Goal: Use online tool/utility: Utilize a website feature to perform a specific function

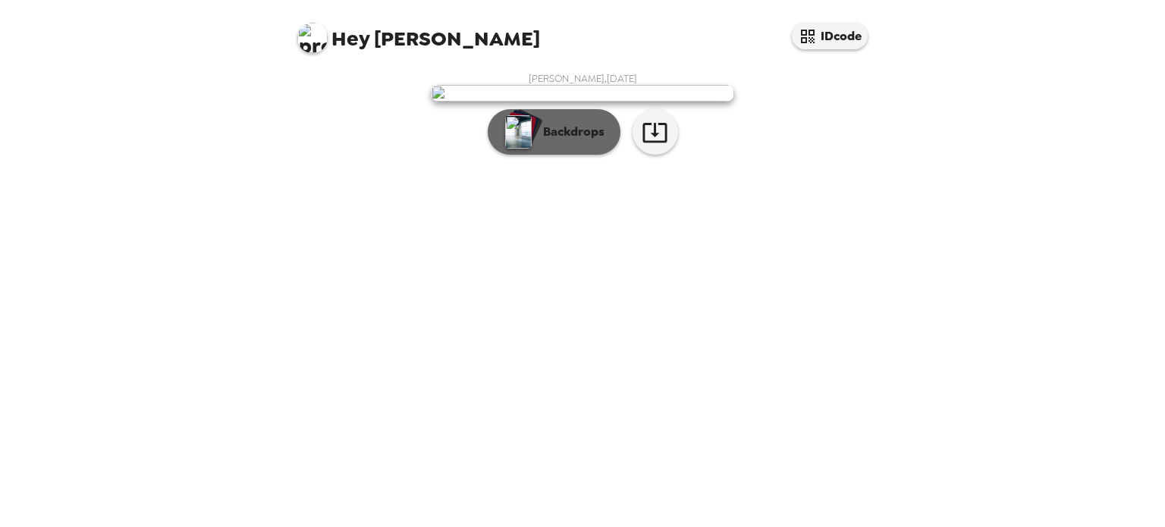
click at [567, 141] on p "Backdrops" at bounding box center [569, 132] width 69 height 18
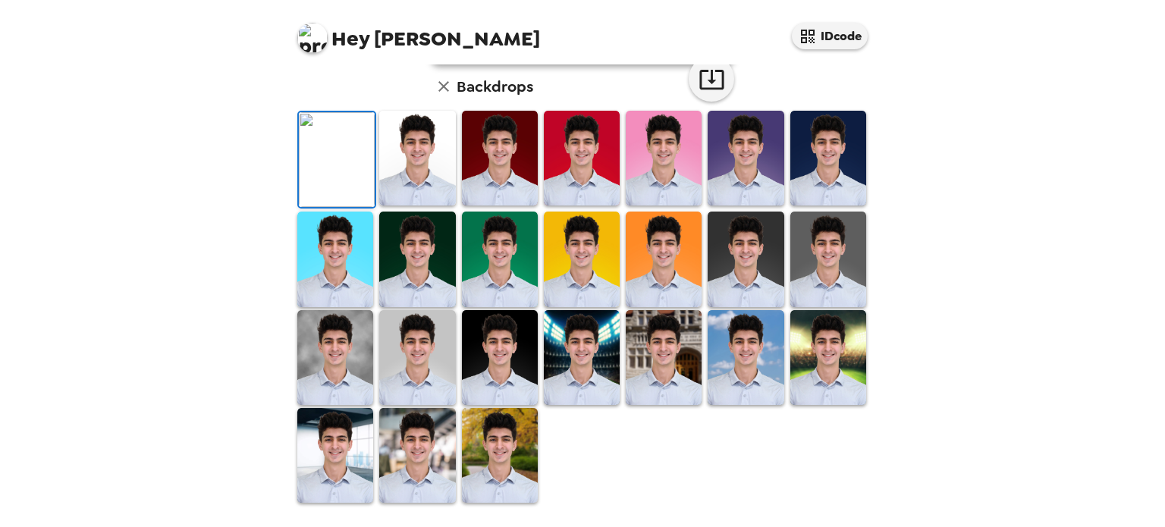
scroll to position [155, 0]
click at [420, 205] on img at bounding box center [417, 158] width 76 height 95
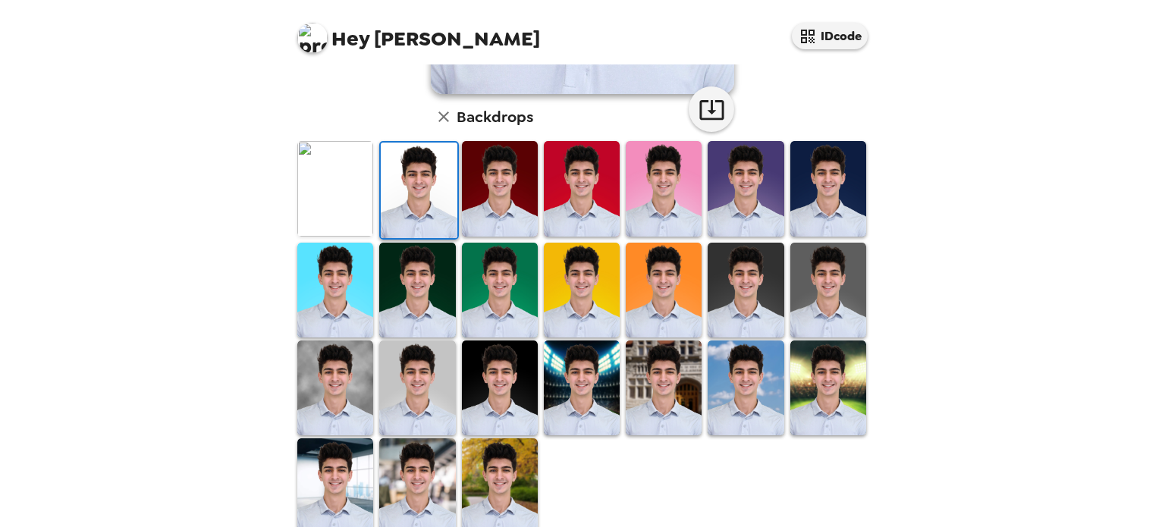
scroll to position [391, 0]
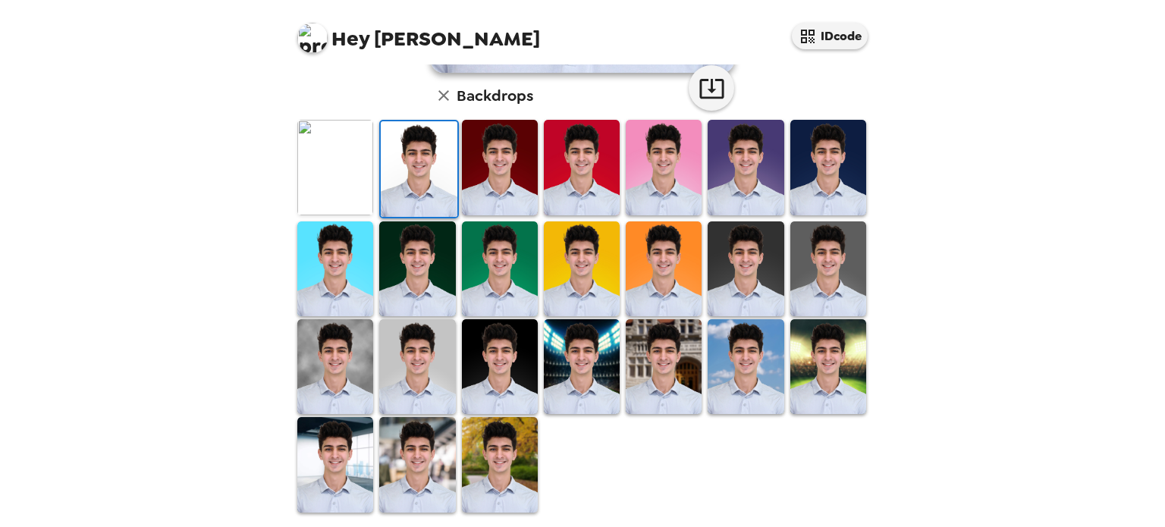
click at [499, 423] on img at bounding box center [500, 464] width 76 height 95
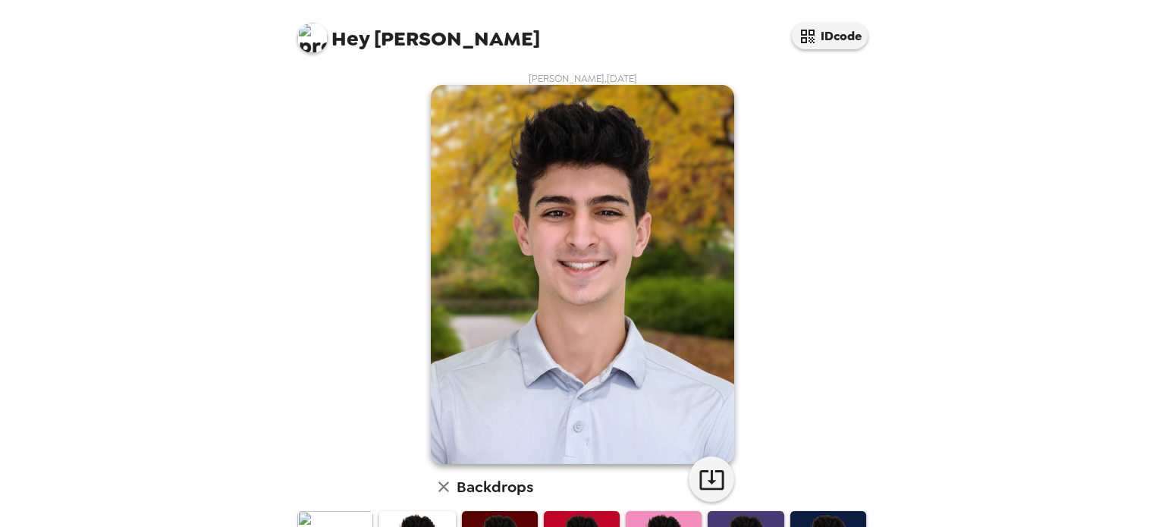
scroll to position [0, 0]
click at [701, 472] on icon "button" at bounding box center [711, 480] width 24 height 20
